Goal: Check status: Check status

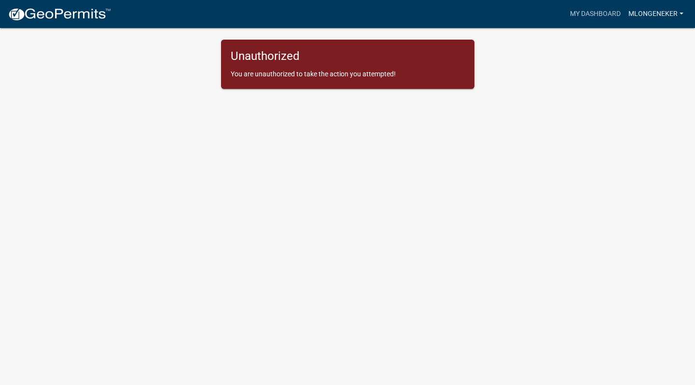
click at [641, 13] on link "mlongeneker" at bounding box center [656, 14] width 63 height 18
click at [635, 36] on link "Account" at bounding box center [648, 39] width 77 height 23
